Goal: Task Accomplishment & Management: Complete application form

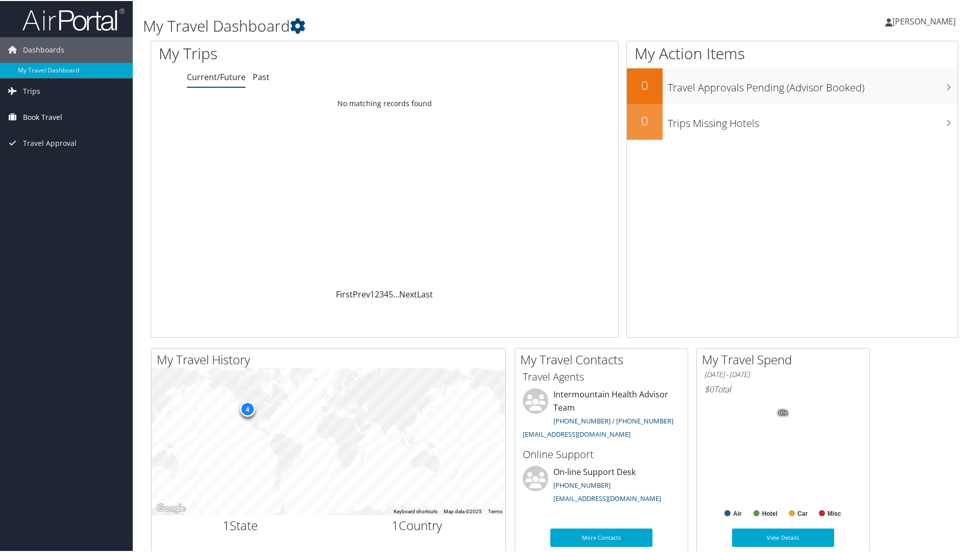
click at [50, 114] on span "Book Travel" at bounding box center [42, 117] width 39 height 26
click at [68, 168] on link "Book/Manage Online Trips" at bounding box center [66, 167] width 133 height 15
click at [60, 137] on link "Agent Booking Request" at bounding box center [66, 136] width 133 height 15
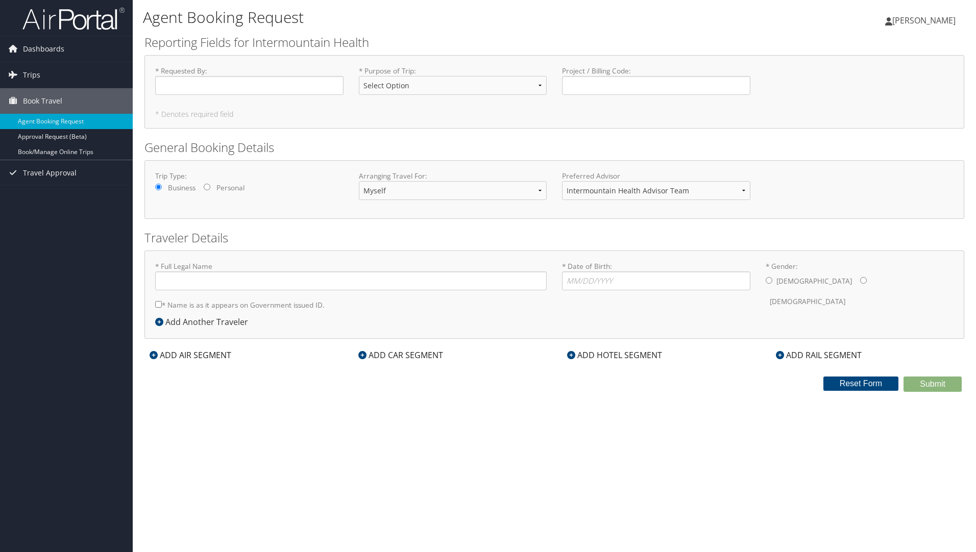
type input "Brittany N Gines"
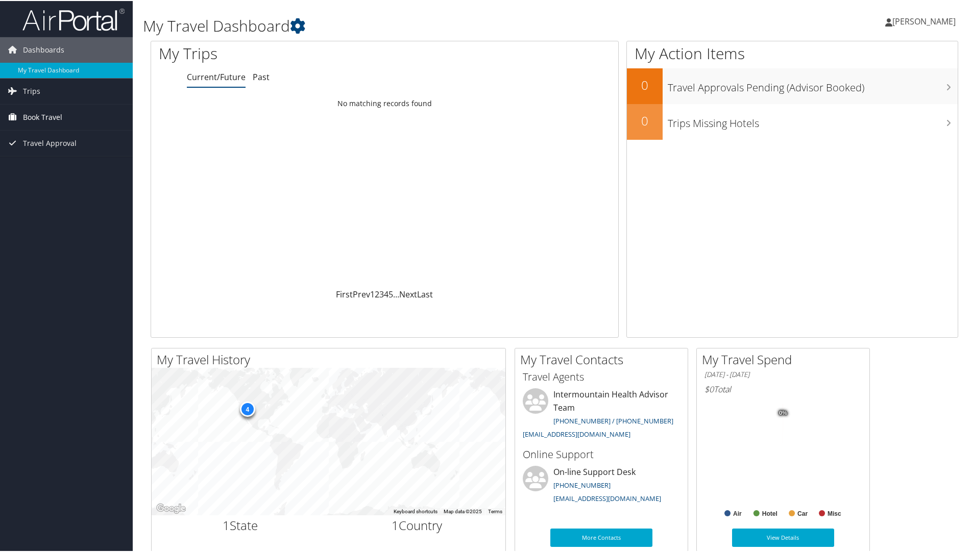
click at [66, 121] on link "Book Travel" at bounding box center [66, 117] width 133 height 26
